Goal: Use online tool/utility: Utilize a website feature to perform a specific function

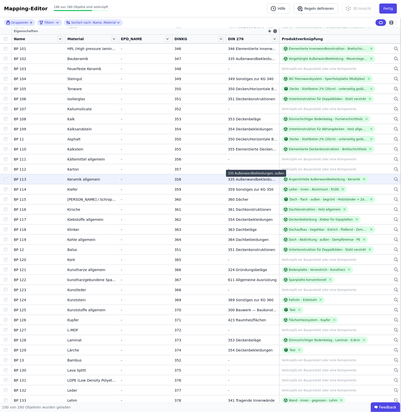
scroll to position [31, 0]
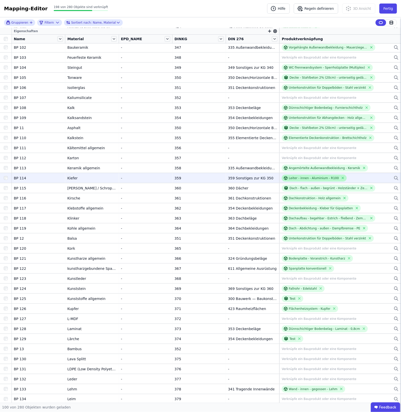
click at [311, 180] on div "Leiter - innen - Aluminium - R100" at bounding box center [314, 178] width 50 height 4
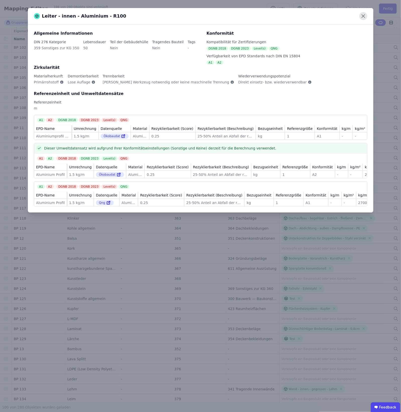
click at [361, 17] on icon at bounding box center [364, 16] width 8 height 8
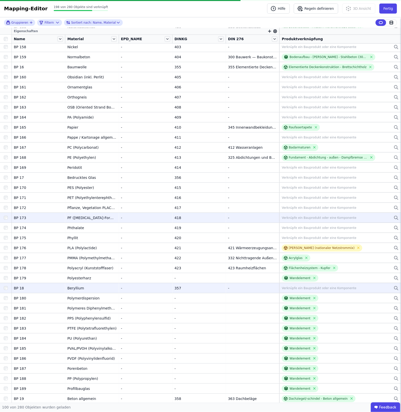
scroll to position [646, 0]
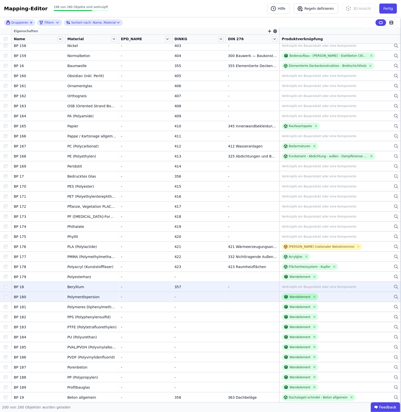
click at [292, 297] on div "Wandelement" at bounding box center [300, 297] width 21 height 4
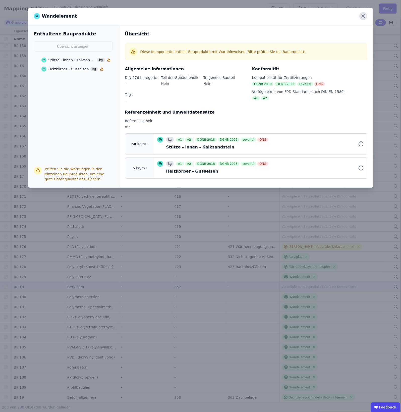
click at [361, 17] on icon at bounding box center [364, 16] width 8 height 8
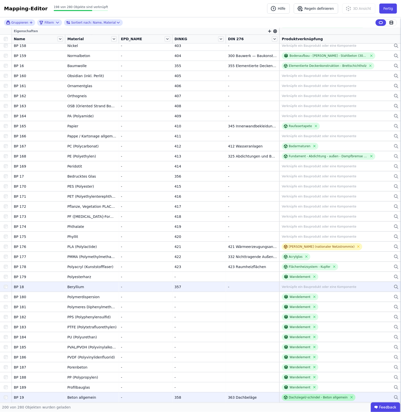
click at [301, 400] on div "Dachziegel/-schindel - Beton allgemein" at bounding box center [319, 397] width 74 height 7
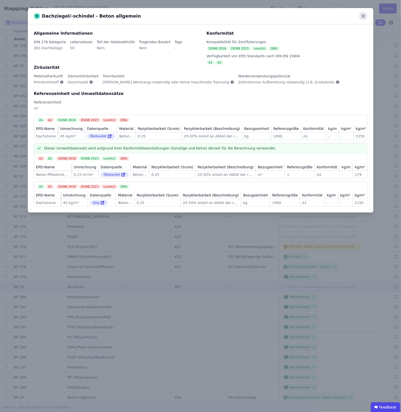
click at [360, 18] on icon at bounding box center [364, 16] width 8 height 8
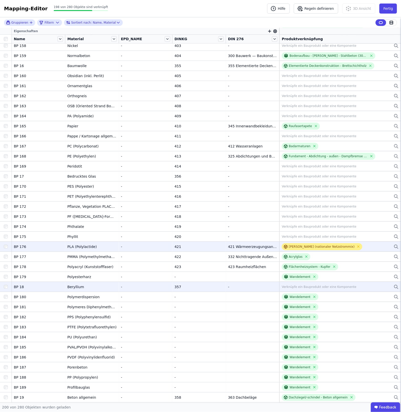
click at [289, 248] on div "[PERSON_NAME] (nationaler Netzstrommix)" at bounding box center [322, 247] width 66 height 4
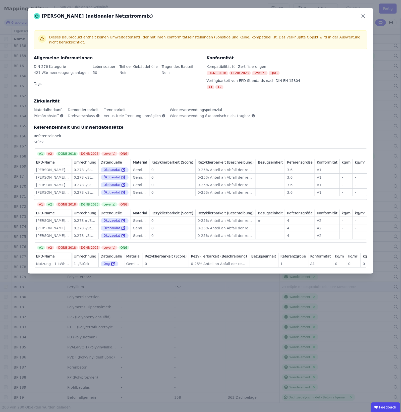
click at [117, 278] on div "[PERSON_NAME] (nationaler Netzstrommix) Dieses Bauprodukt enthält keinen Umwelt…" at bounding box center [200, 206] width 401 height 412
click at [364, 14] on icon at bounding box center [364, 16] width 8 height 8
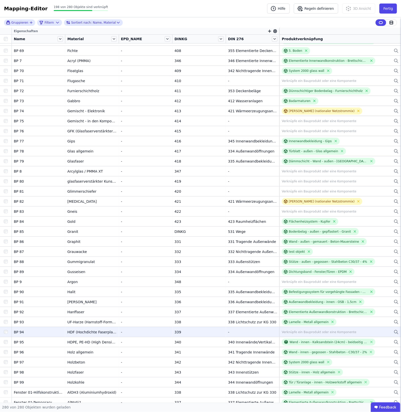
scroll to position [2456, 0]
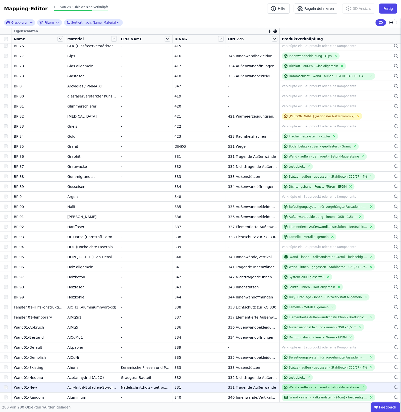
click at [296, 388] on div "Wand - außen - gemauert - Beton-Mauersteine" at bounding box center [324, 388] width 70 height 4
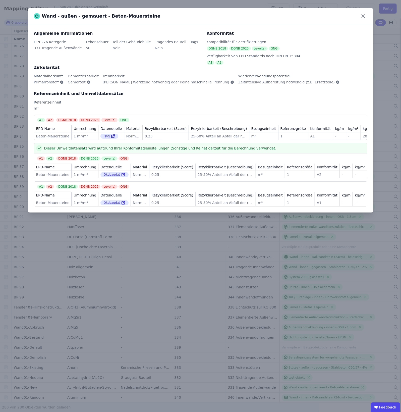
drag, startPoint x: 171, startPoint y: 323, endPoint x: 207, endPoint y: 352, distance: 45.9
click at [169, 323] on div "Wand - außen - gemauert - Beton-Mauersteine Allgemeine Informationen DIN 276 Ka…" at bounding box center [200, 206] width 401 height 412
click at [362, 17] on icon at bounding box center [364, 16] width 8 height 8
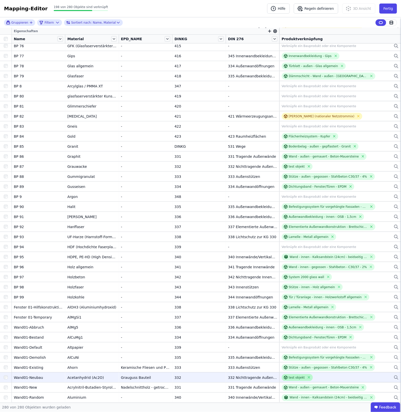
click at [285, 377] on div at bounding box center [286, 378] width 5 height 4
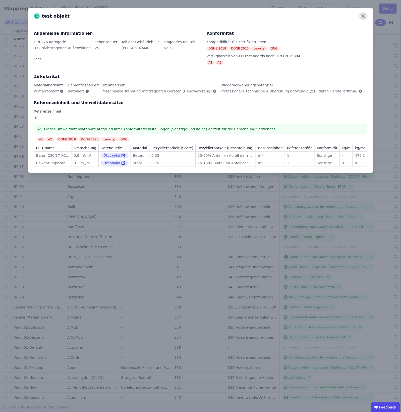
click at [364, 15] on icon at bounding box center [364, 16] width 8 height 8
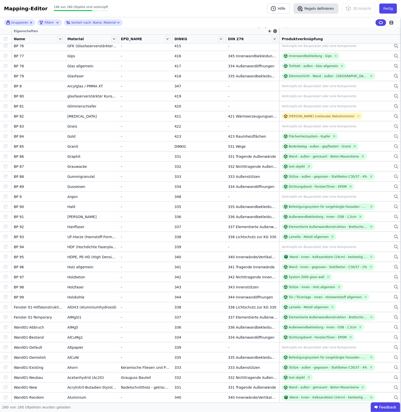
click at [312, 8] on button "Regeln definieren" at bounding box center [316, 9] width 44 height 10
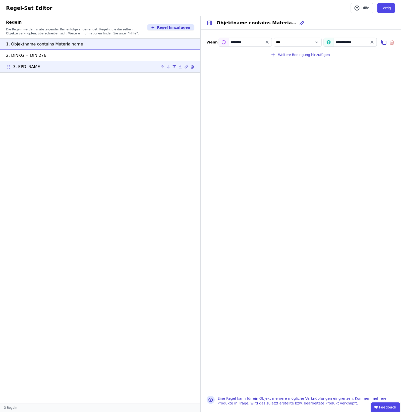
click at [103, 64] on div "3. EPD_NAME" at bounding box center [100, 67] width 189 height 6
type input "********"
type input "*"
select select "**********"
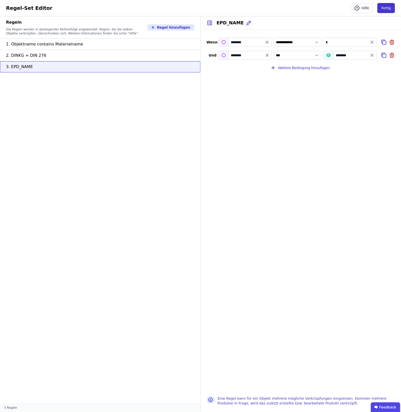
click at [390, 7] on button "Fertig" at bounding box center [387, 8] width 18 height 10
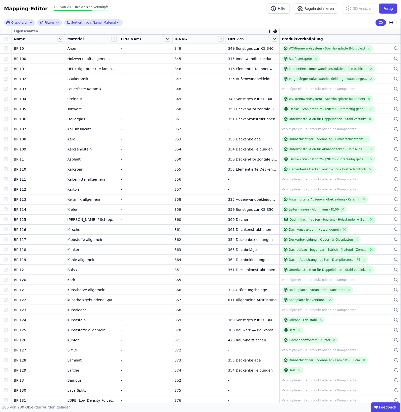
click at [9, 38] on div at bounding box center [6, 39] width 8 height 4
click at [329, 10] on button "Regeln definieren" at bounding box center [316, 9] width 44 height 10
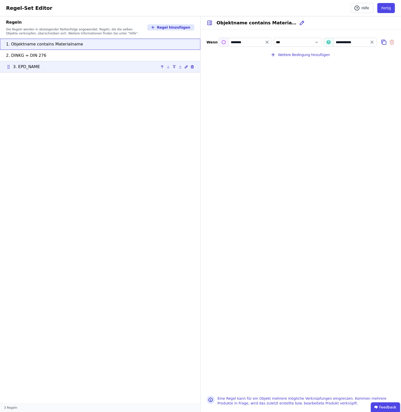
click at [116, 67] on div "3. EPD_NAME" at bounding box center [100, 67] width 189 height 6
type input "********"
type input "*"
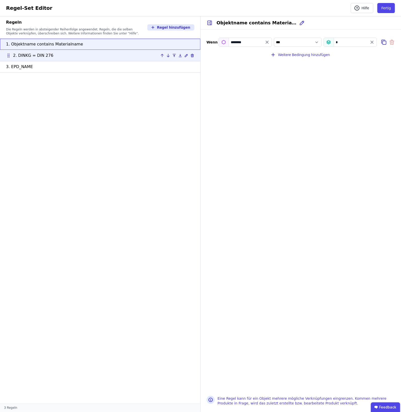
select select "**********"
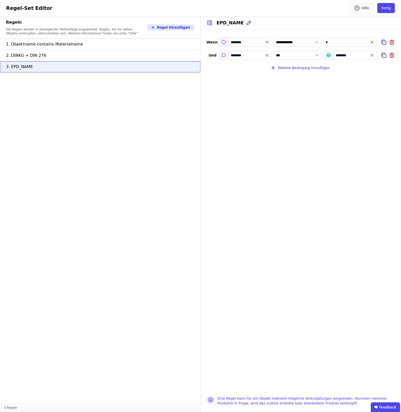
click at [344, 39] on input "*" at bounding box center [350, 42] width 53 height 9
drag, startPoint x: 344, startPoint y: 40, endPoint x: 315, endPoint y: 40, distance: 28.9
click at [316, 40] on div "**********" at bounding box center [301, 42] width 189 height 13
type input "**********"
click at [344, 52] on div "“Nadelschnittholz” verwenden" at bounding box center [355, 52] width 54 height 5
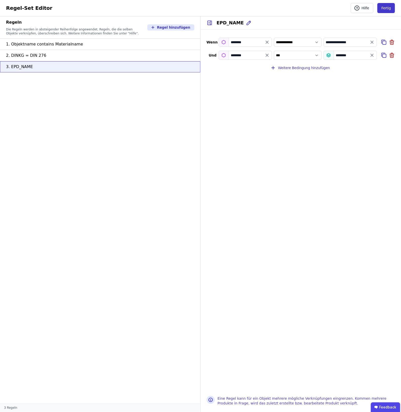
click at [389, 8] on button "Fertig" at bounding box center [387, 8] width 18 height 10
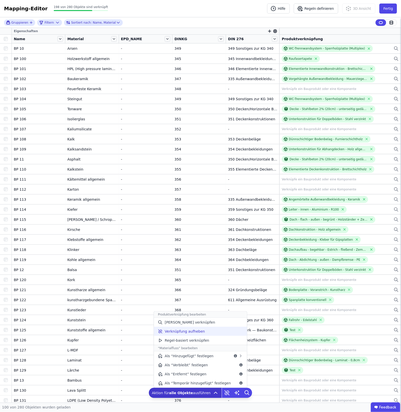
click at [193, 332] on span "Verknüpfung aufheben" at bounding box center [185, 331] width 40 height 5
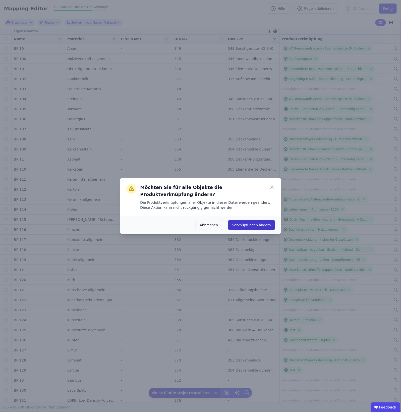
click at [244, 220] on button "Verknüpfungen ändern" at bounding box center [251, 225] width 46 height 10
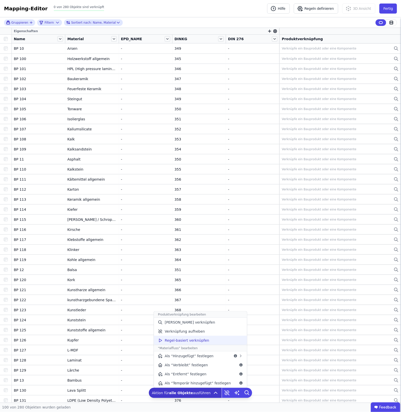
click at [202, 337] on div "Regel-basiert verknüpfen" at bounding box center [200, 340] width 93 height 9
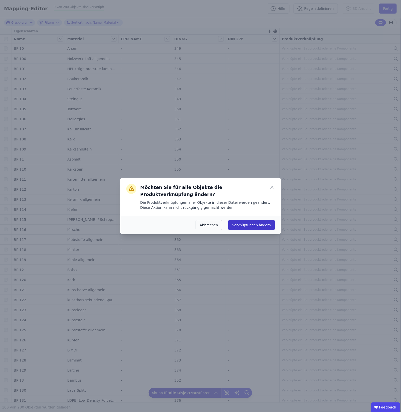
click at [252, 220] on button "Verknüpfungen ändern" at bounding box center [251, 225] width 46 height 10
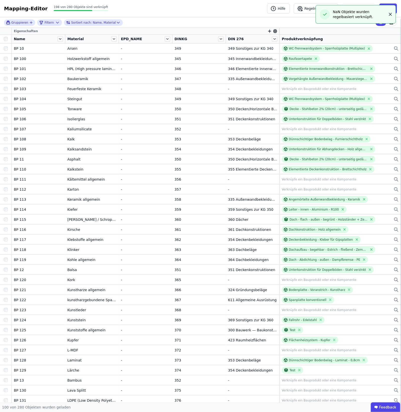
click at [390, 16] on icon "button" at bounding box center [391, 14] width 3 height 3
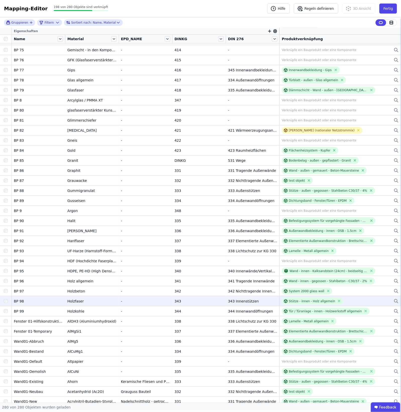
scroll to position [2456, 0]
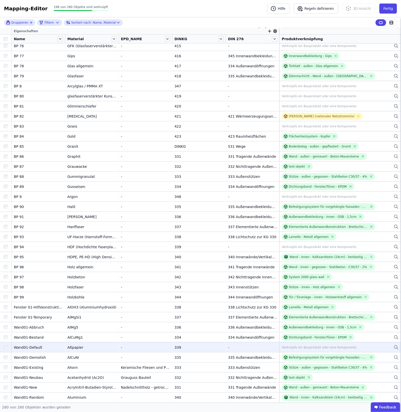
click at [368, 346] on div "Verknüpfe ein Bauprodukt oder eine Komponente" at bounding box center [340, 348] width 117 height 6
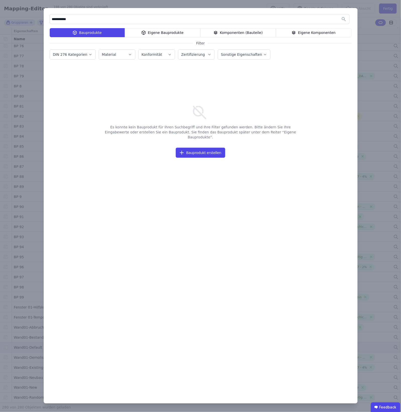
type input "**********"
click at [385, 36] on div "**********" at bounding box center [200, 206] width 401 height 412
